Goal: Find specific page/section: Find specific page/section

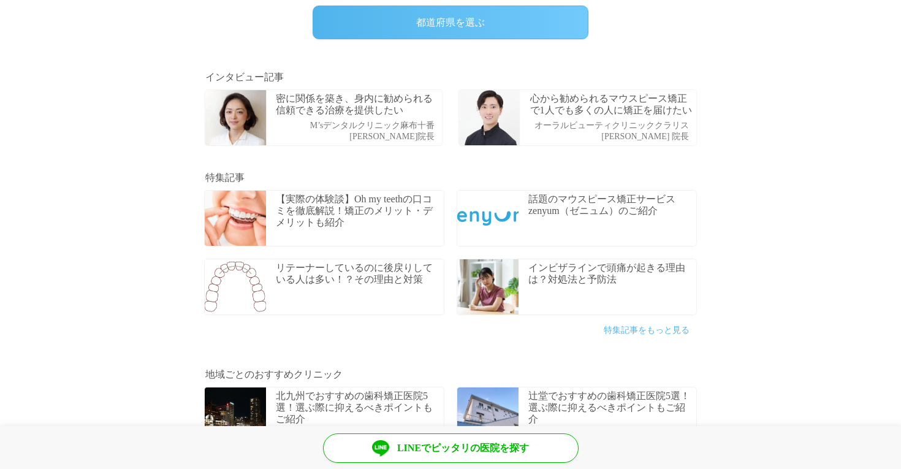
scroll to position [360, 0]
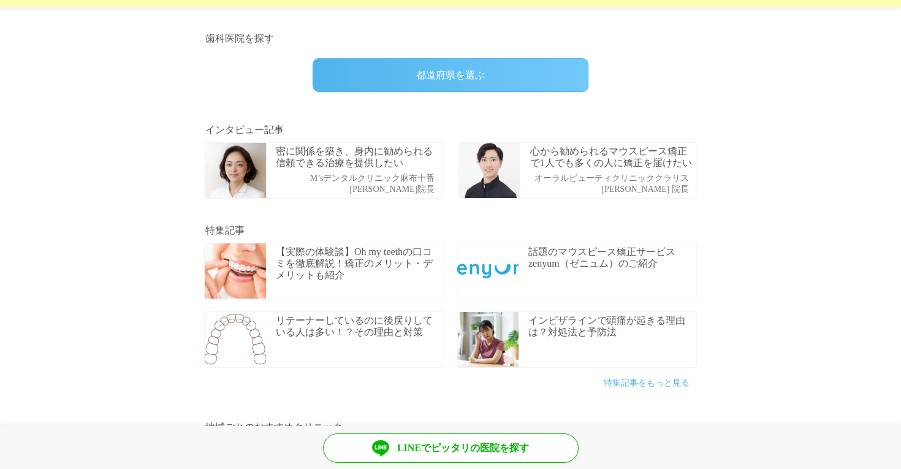
click at [599, 167] on p "心から勧められるマウスピース矯正で1人でも多くの人に矯正を届けたい" at bounding box center [612, 156] width 164 height 23
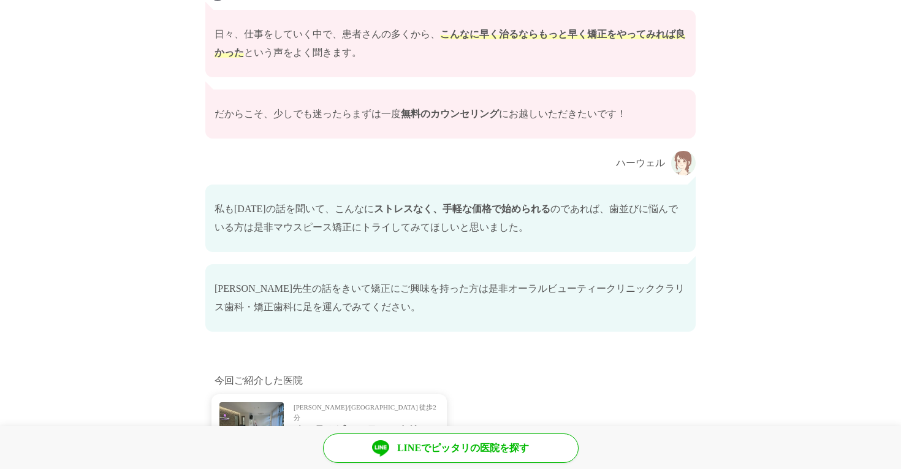
scroll to position [8327, 0]
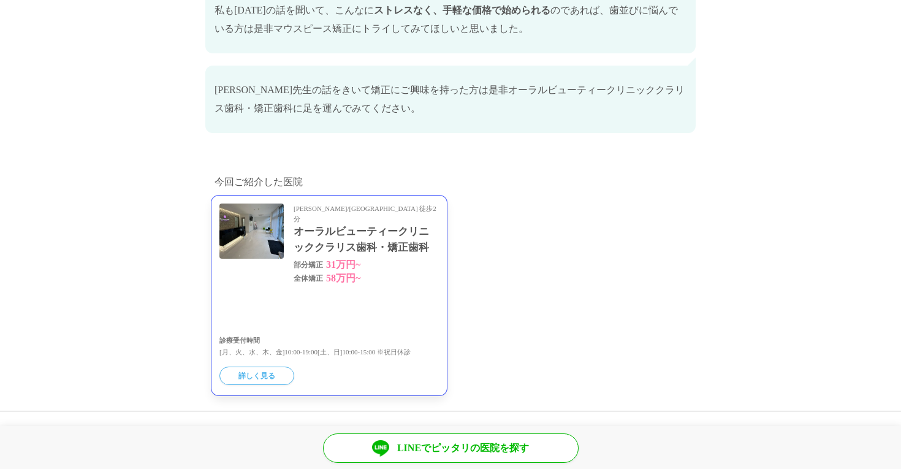
click at [293, 258] on dt "部分矯正" at bounding box center [307, 264] width 29 height 13
